Goal: Transaction & Acquisition: Purchase product/service

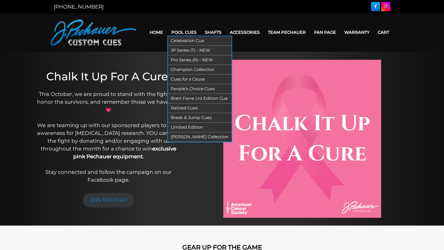
click at [183, 59] on link "Pro Series (R) – NEW" at bounding box center [200, 60] width 64 height 10
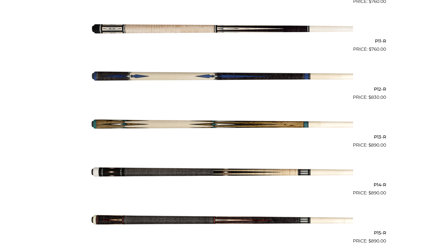
scroll to position [641, 0]
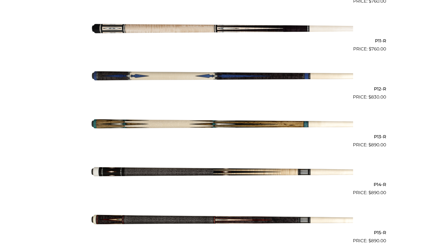
click at [192, 124] on img at bounding box center [222, 124] width 262 height 44
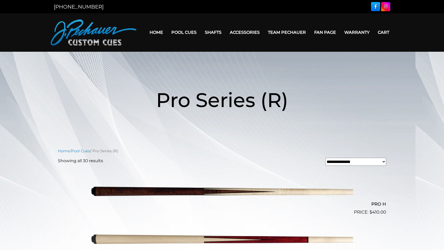
scroll to position [0, 0]
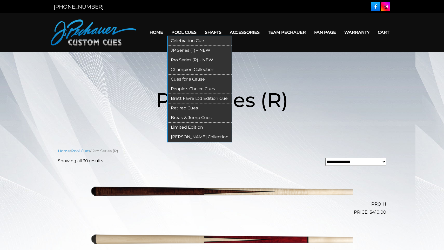
click at [190, 96] on link "Brett Favre Ltd Edition Cue" at bounding box center [200, 99] width 64 height 10
click at [191, 137] on link "[PERSON_NAME] Collection" at bounding box center [200, 137] width 64 height 10
click at [180, 50] on link "JP Series (T) – NEW" at bounding box center [200, 51] width 64 height 10
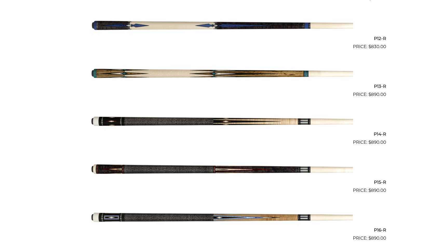
scroll to position [690, 0]
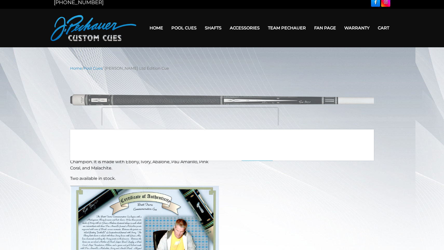
scroll to position [66, 0]
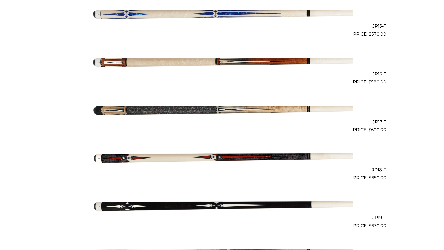
scroll to position [843, 0]
